Goal: Task Accomplishment & Management: Manage account settings

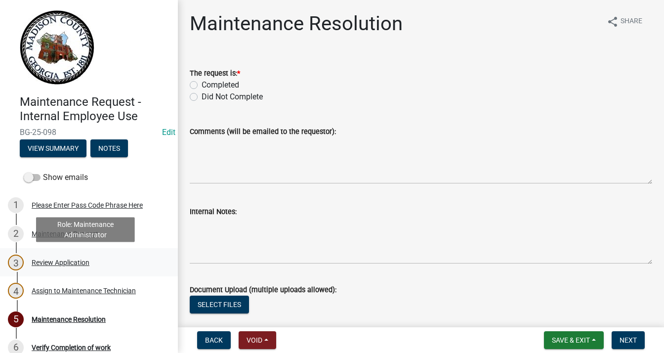
click at [71, 260] on div "Review Application" at bounding box center [61, 262] width 58 height 7
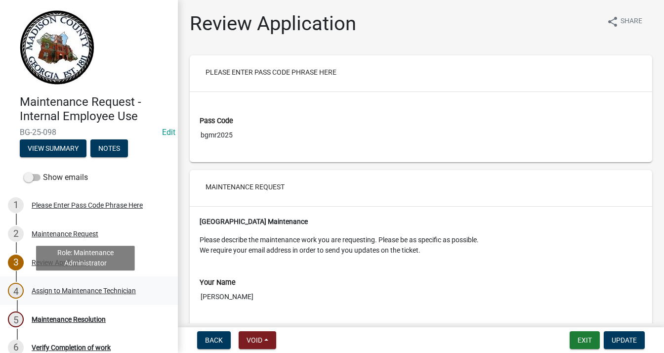
click at [101, 290] on div "Assign to Maintenance Technician" at bounding box center [84, 290] width 104 height 7
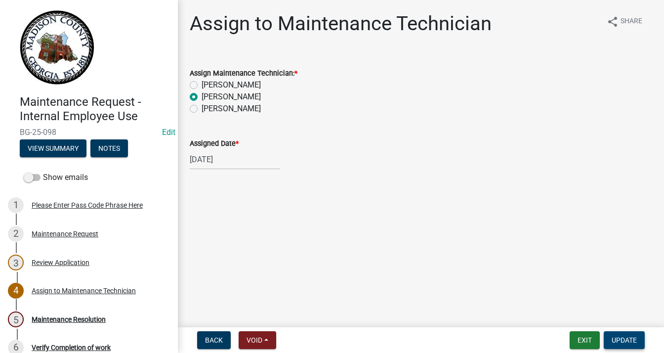
click at [617, 332] on button "Update" at bounding box center [623, 340] width 41 height 18
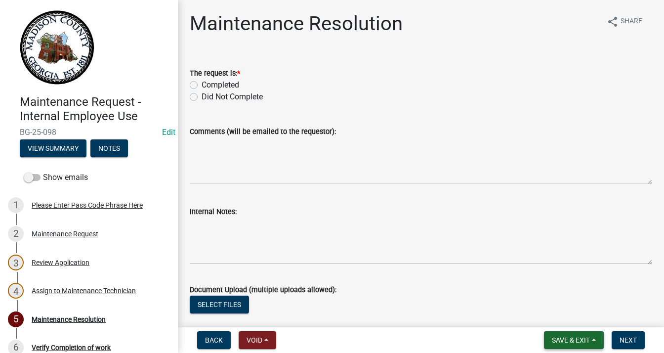
click at [580, 336] on span "Save & Exit" at bounding box center [571, 340] width 38 height 8
click at [566, 313] on button "Save & Exit" at bounding box center [563, 314] width 79 height 24
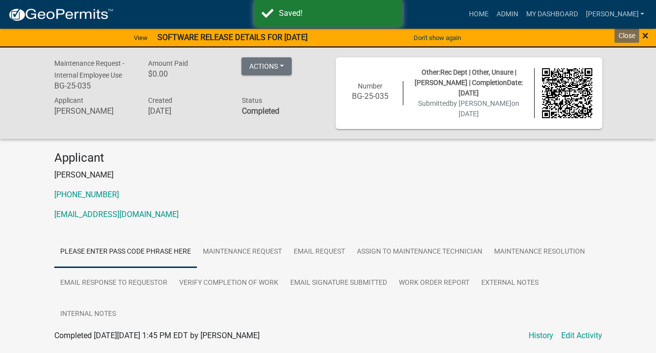
click at [644, 35] on span "×" at bounding box center [645, 36] width 6 height 14
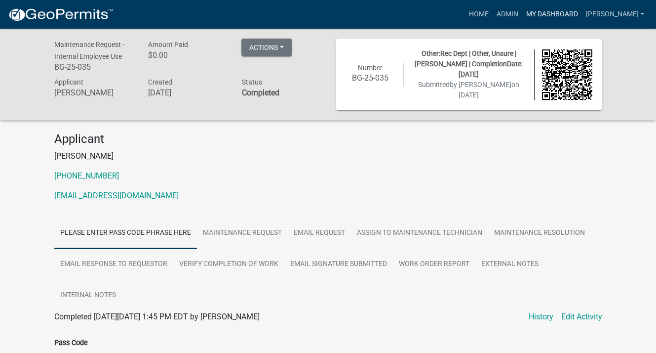
click at [574, 13] on link "My Dashboard" at bounding box center [552, 14] width 60 height 19
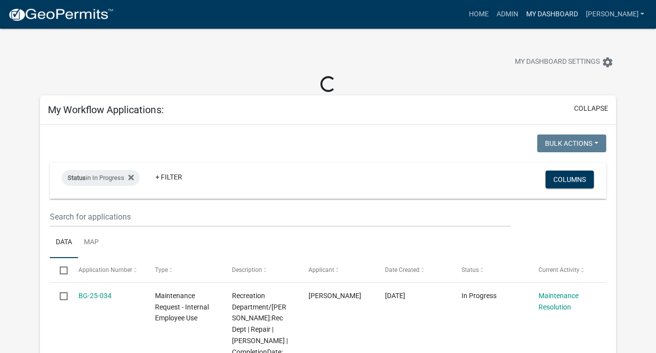
select select "3: 100"
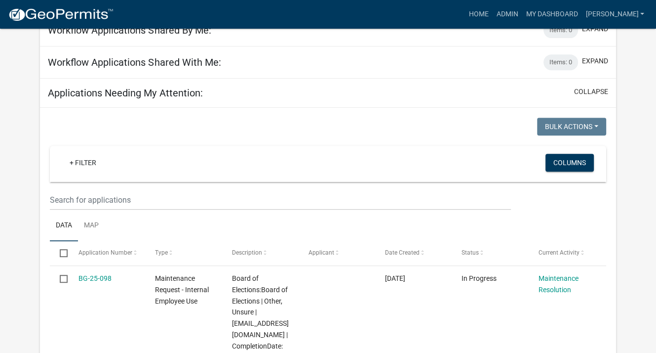
scroll to position [395, 0]
